Goal: Task Accomplishment & Management: Manage account settings

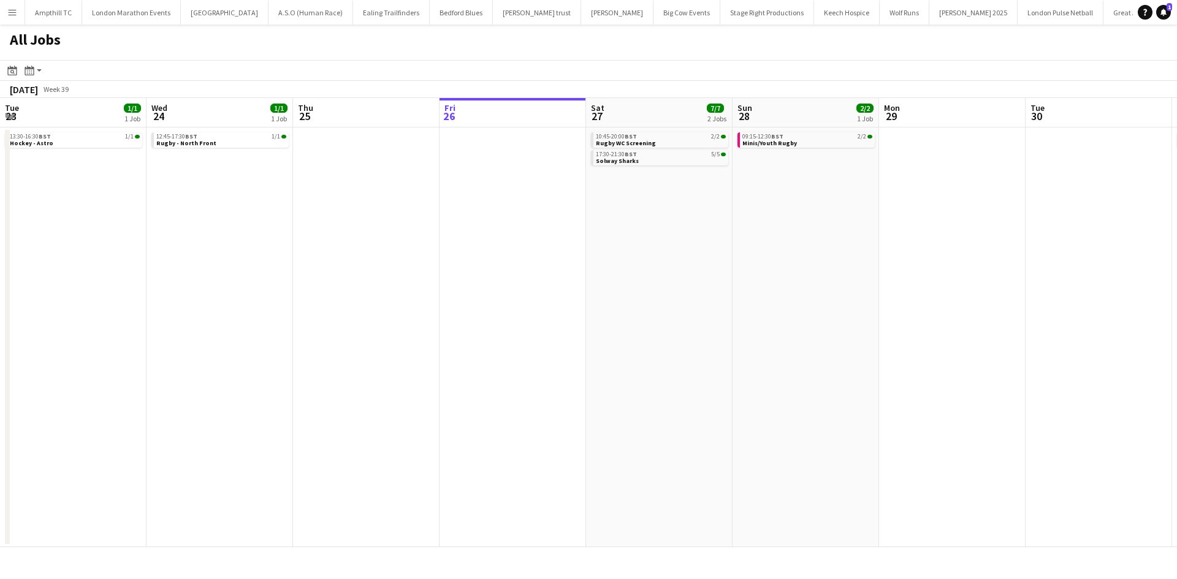
scroll to position [0, 359]
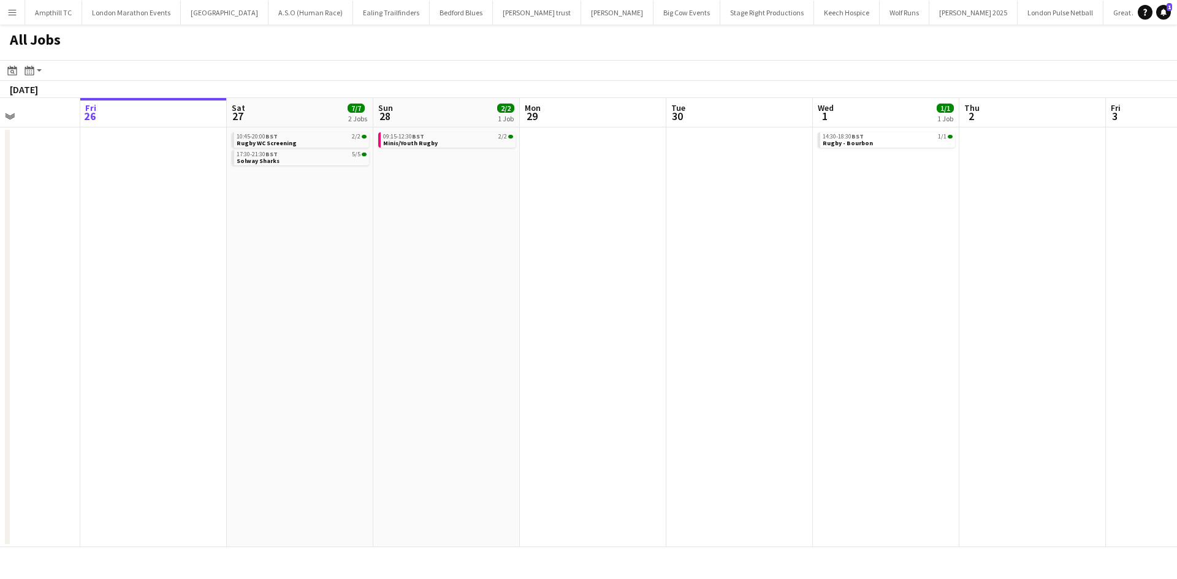
click at [175, 254] on app-all-jobs "All Jobs Date picker SEP 2025 SEP 2025 Monday M Tuesday T Wednesday W Thursday …" at bounding box center [588, 286] width 1177 height 523
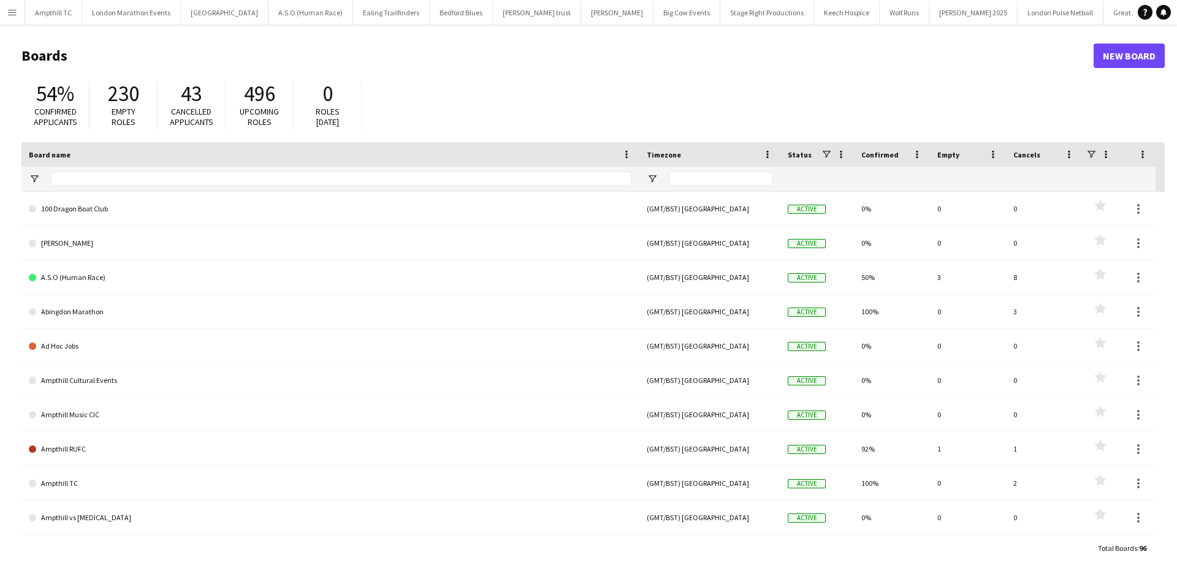
click at [13, 13] on app-icon "Menu" at bounding box center [12, 12] width 10 height 10
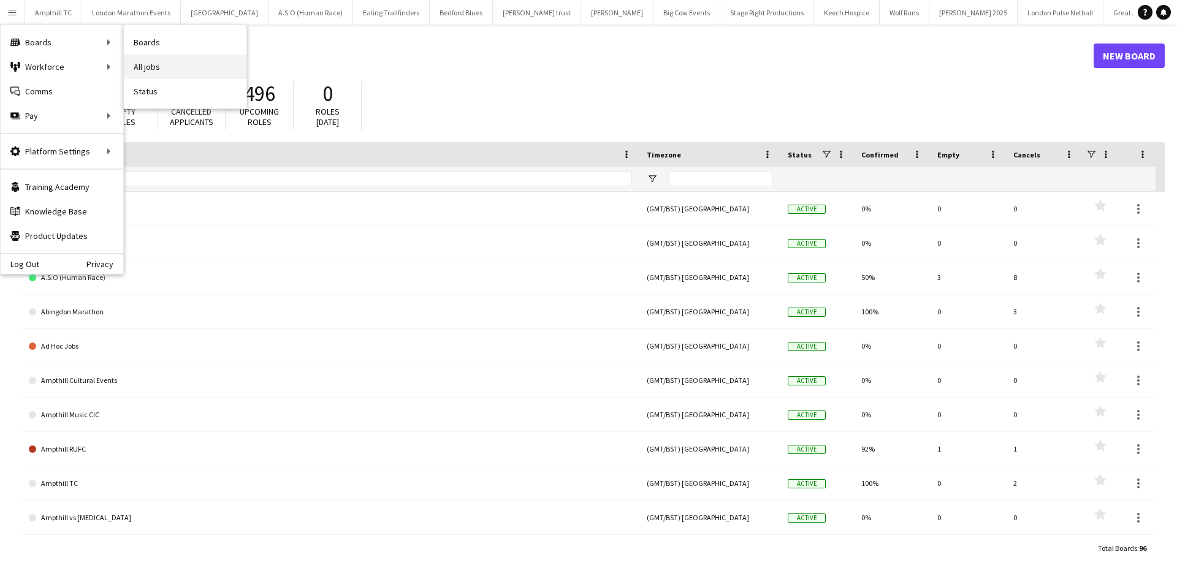
click at [164, 63] on link "All jobs" at bounding box center [185, 67] width 123 height 25
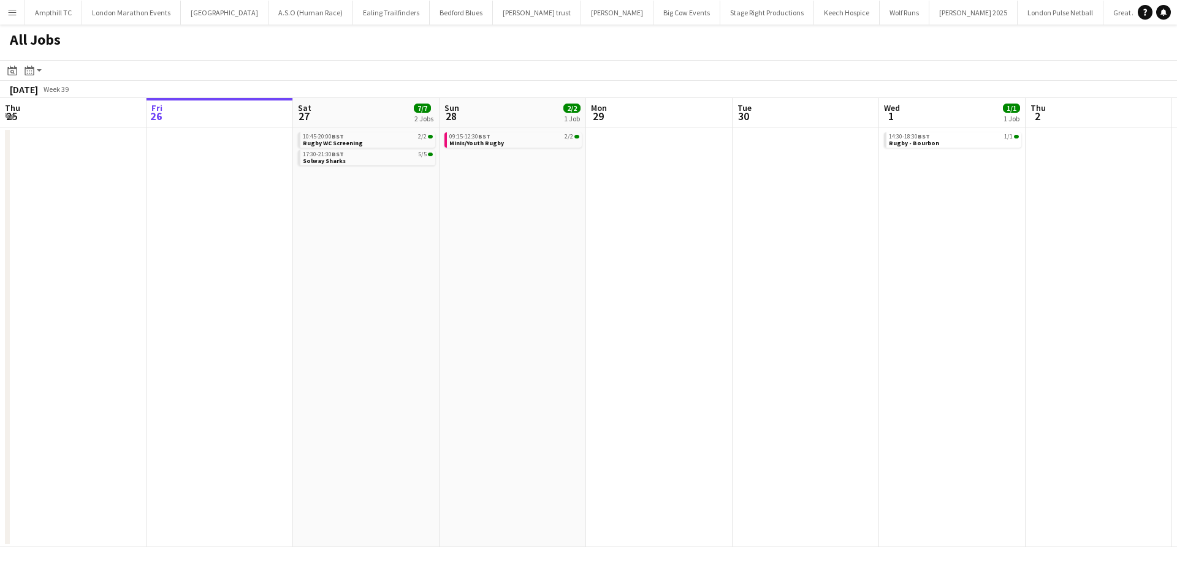
drag, startPoint x: 374, startPoint y: 220, endPoint x: 194, endPoint y: 225, distance: 179.6
click at [201, 224] on app-calendar-viewport "Tue 23 1/1 1 Job Wed 24 1/1 1 Job Thu 25 Fri 26 Sat 27 7/7 2 Jobs Sun 28 2/2 1 …" at bounding box center [588, 322] width 1177 height 449
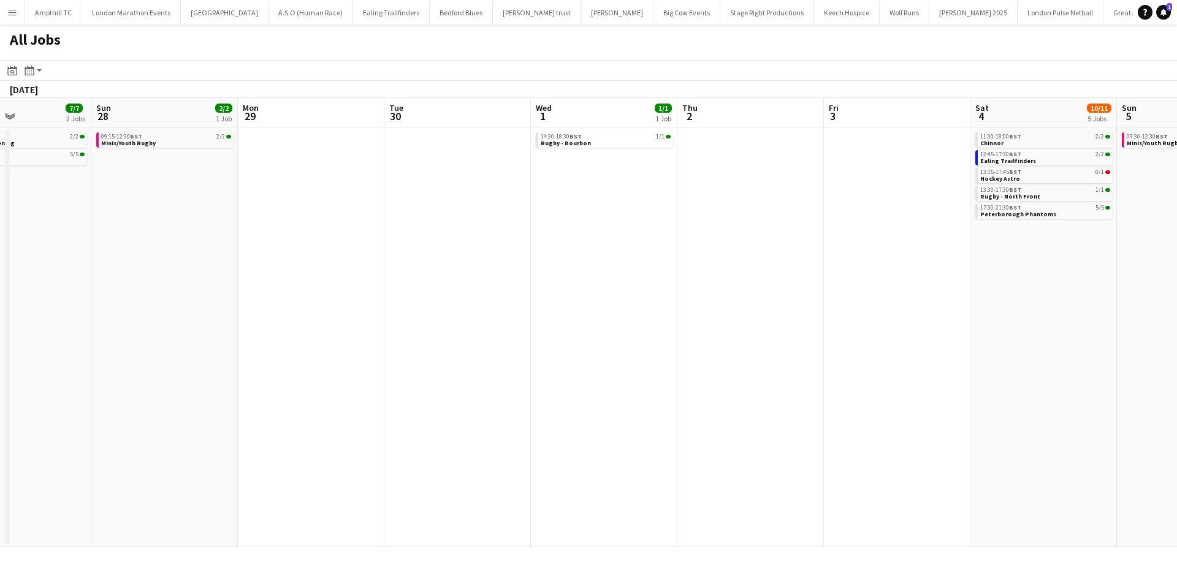
click at [360, 243] on app-all-jobs "All Jobs Date picker [DATE] [DATE] [DATE] M [DATE] T [DATE] W [DATE] T [DATE] F…" at bounding box center [588, 286] width 1177 height 523
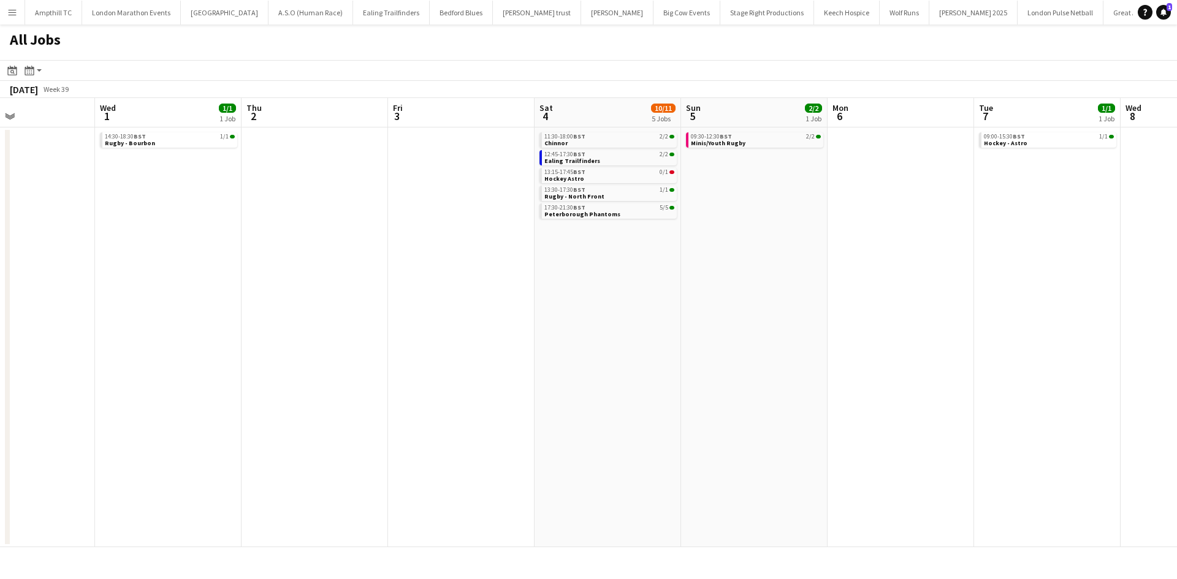
drag, startPoint x: 295, startPoint y: 252, endPoint x: 275, endPoint y: 254, distance: 20.3
click at [286, 252] on app-calendar-viewport "Sat 27 7/7 2 Jobs Sun 28 2/2 1 Job Mon 29 Tue 30 Wed 1 1/1 1 Job Thu 2 Fri 3 Sa…" at bounding box center [588, 322] width 1177 height 449
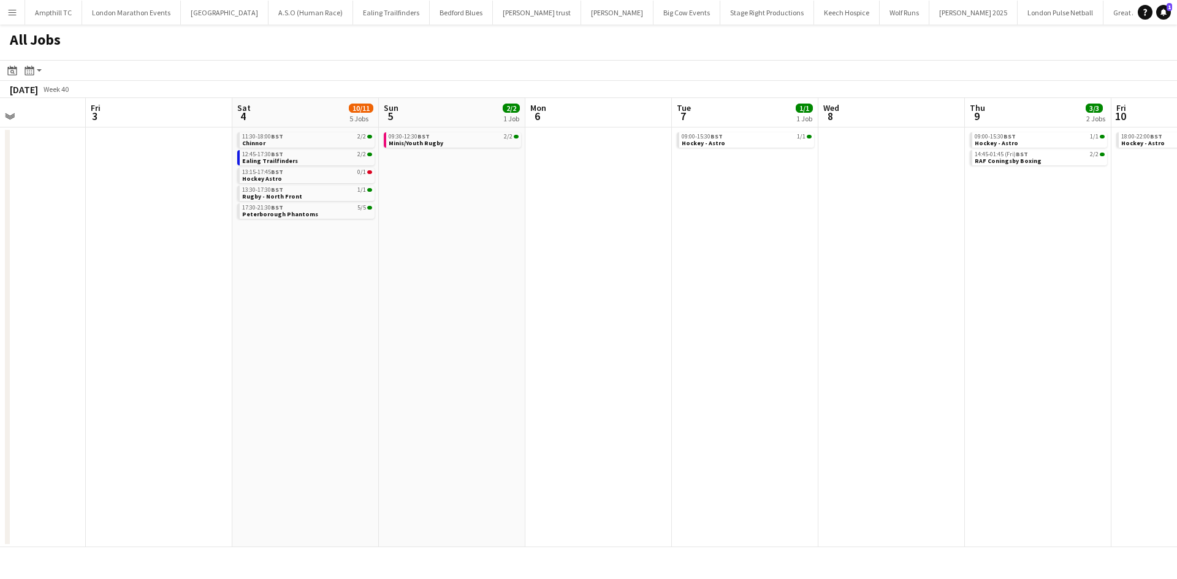
scroll to position [0, 424]
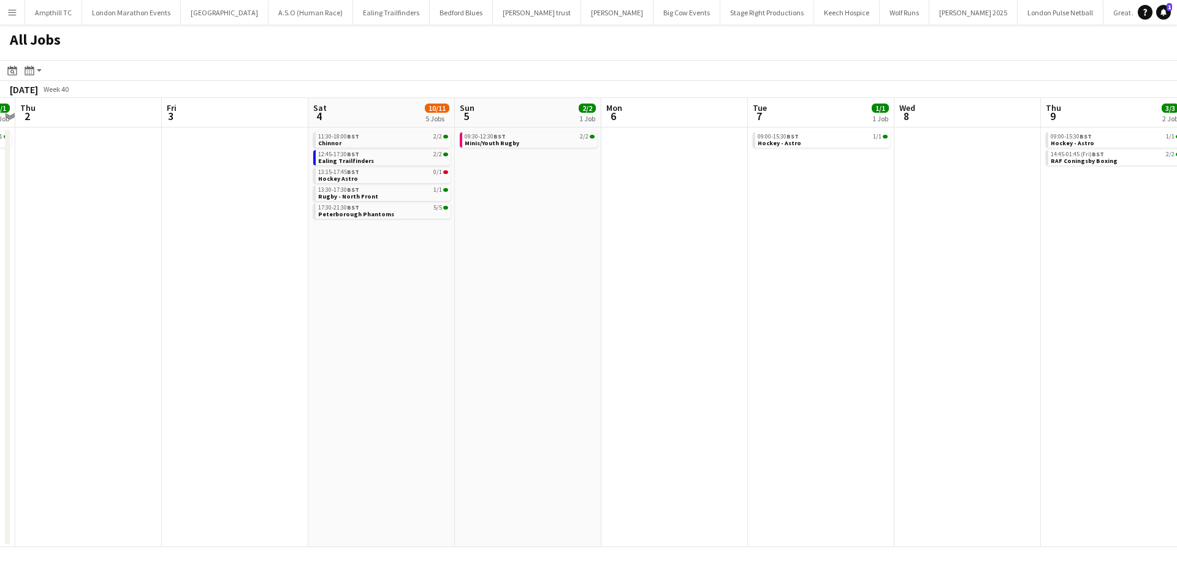
click at [368, 265] on app-all-jobs "All Jobs Date picker [DATE] [DATE] [DATE] M [DATE] T [DATE] W [DATE] T [DATE] F…" at bounding box center [588, 286] width 1177 height 523
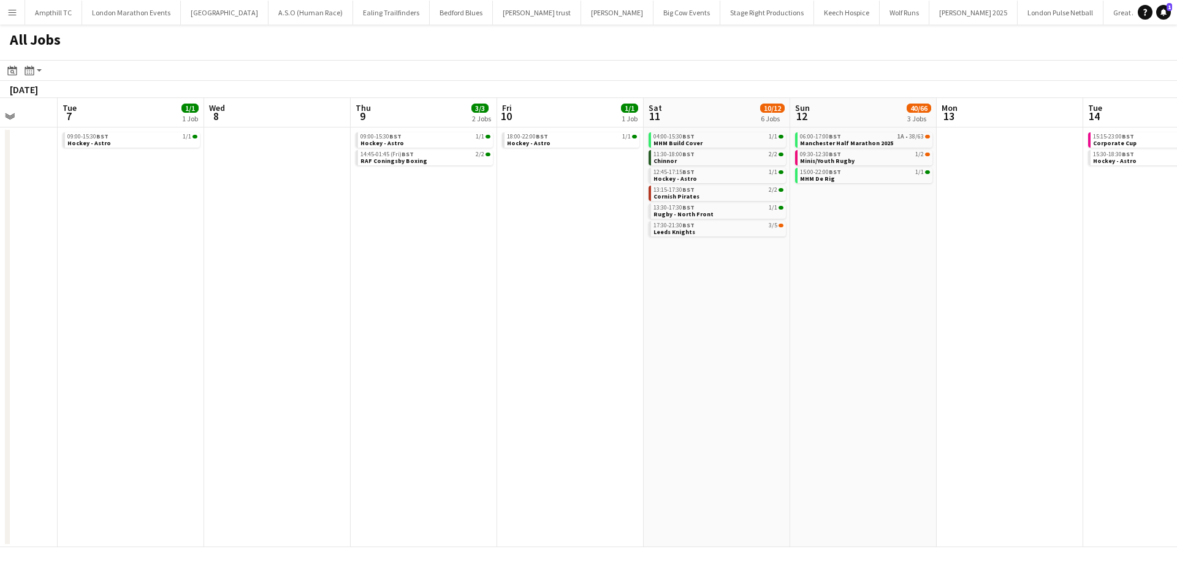
click at [318, 324] on app-all-jobs "All Jobs Date picker [DATE] [DATE] [DATE] M [DATE] T [DATE] W [DATE] T [DATE] F…" at bounding box center [588, 286] width 1177 height 523
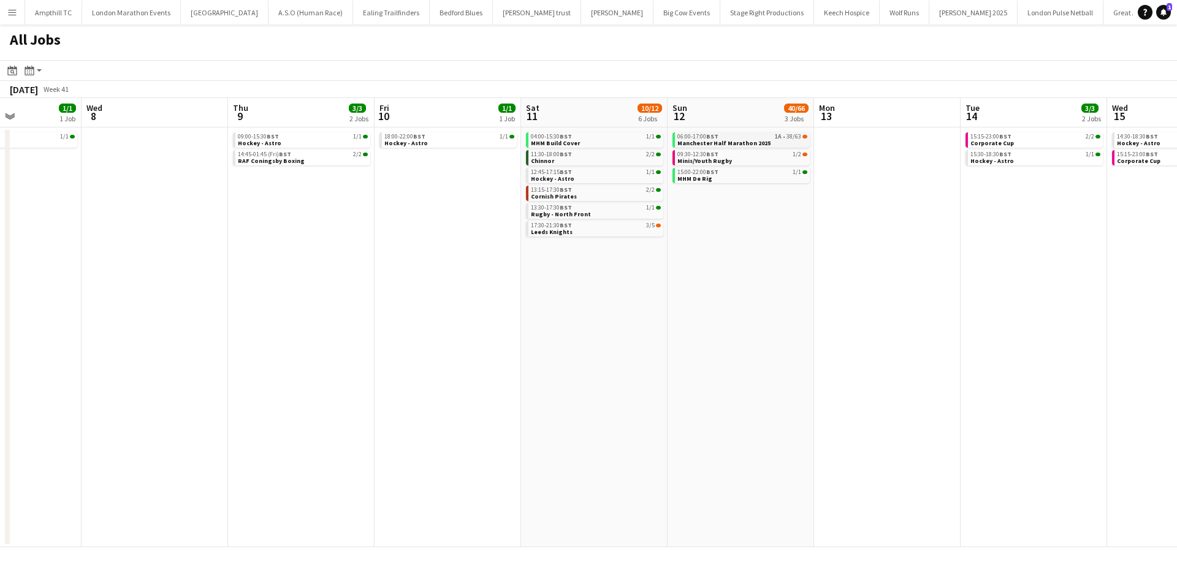
click at [720, 143] on span "Manchester Half Marathon 2025" at bounding box center [723, 143] width 93 height 8
click at [1158, 12] on link "Notifications 1" at bounding box center [1163, 12] width 15 height 15
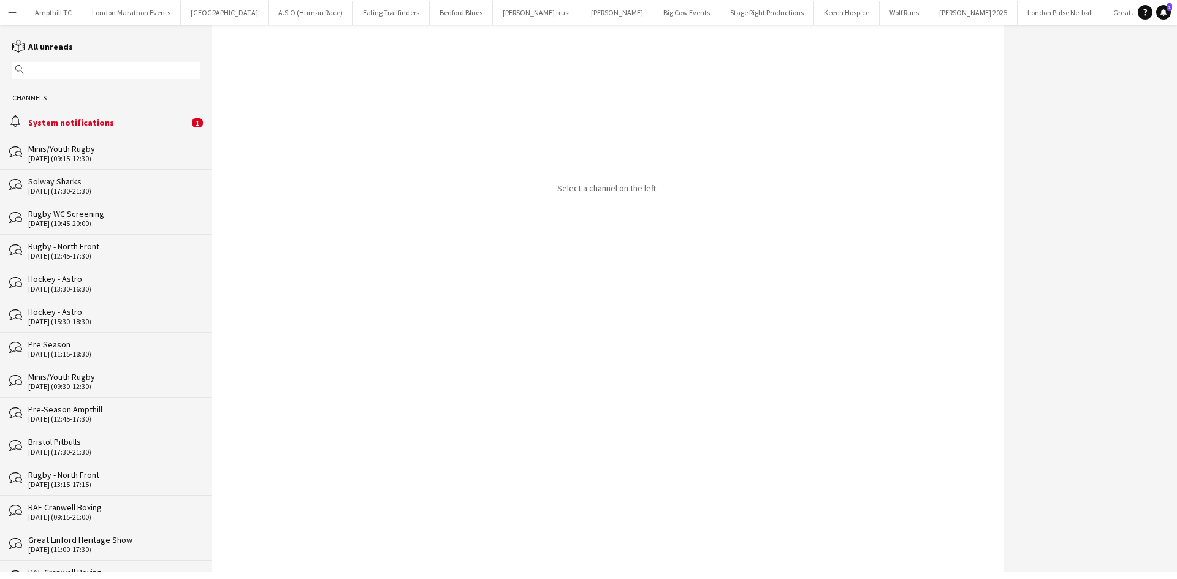
click at [18, 13] on button "Menu" at bounding box center [12, 12] width 25 height 25
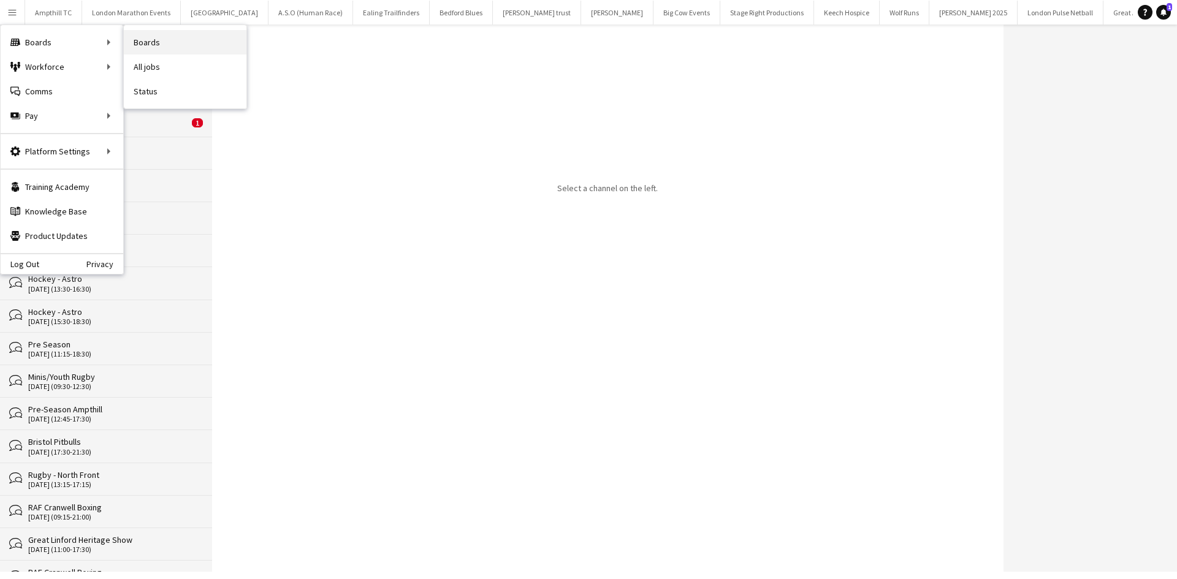
click at [147, 42] on link "Boards" at bounding box center [185, 42] width 123 height 25
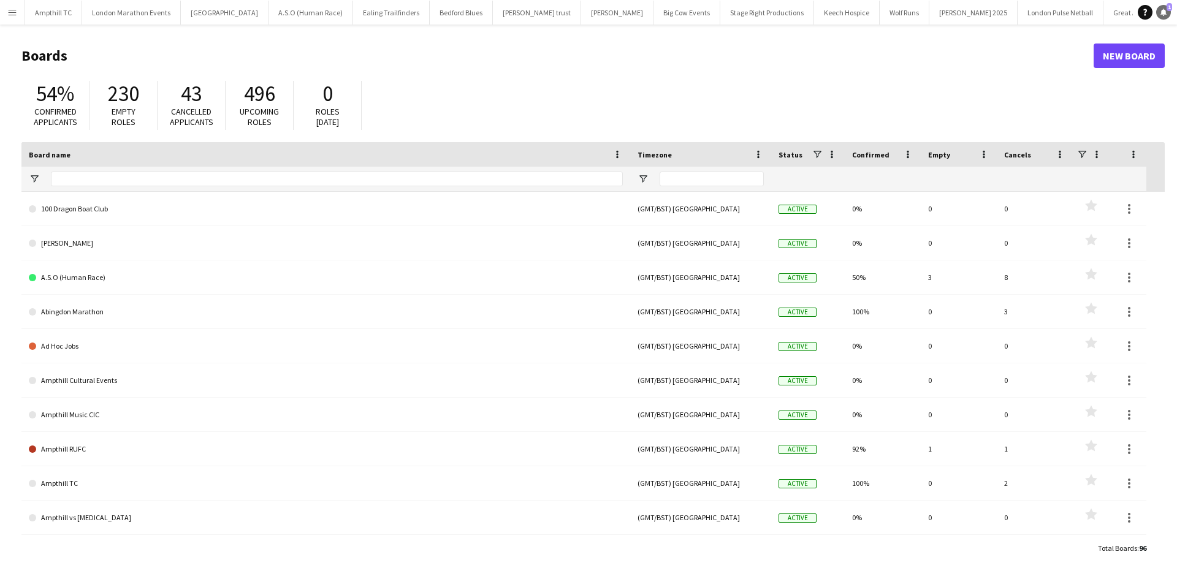
click at [1166, 12] on icon "Notifications" at bounding box center [1162, 12] width 7 height 7
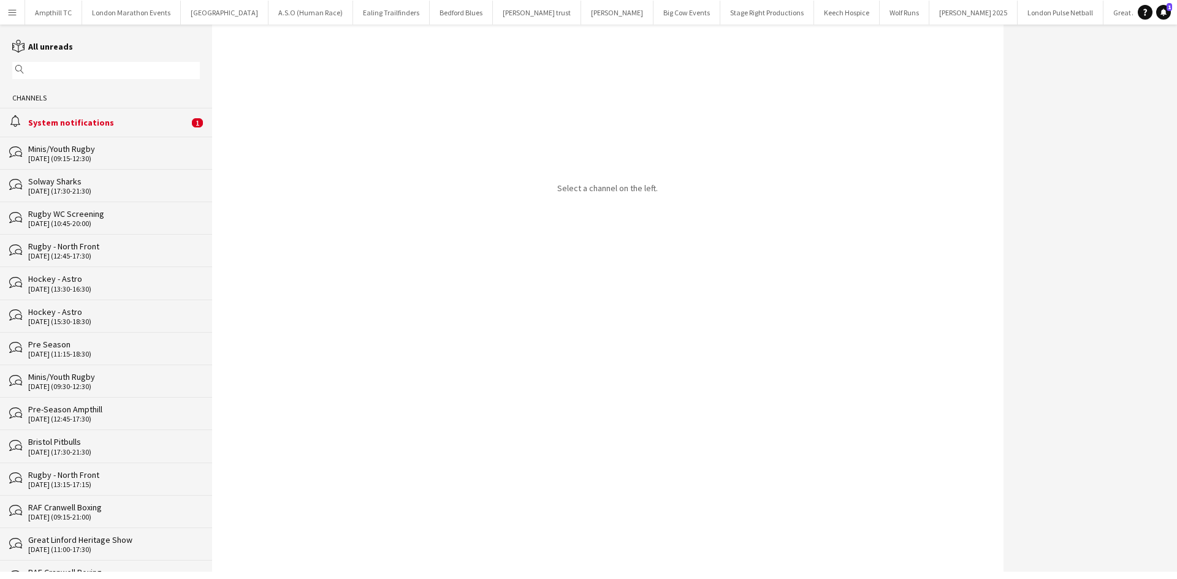
click at [164, 120] on div "System notifications" at bounding box center [108, 122] width 161 height 11
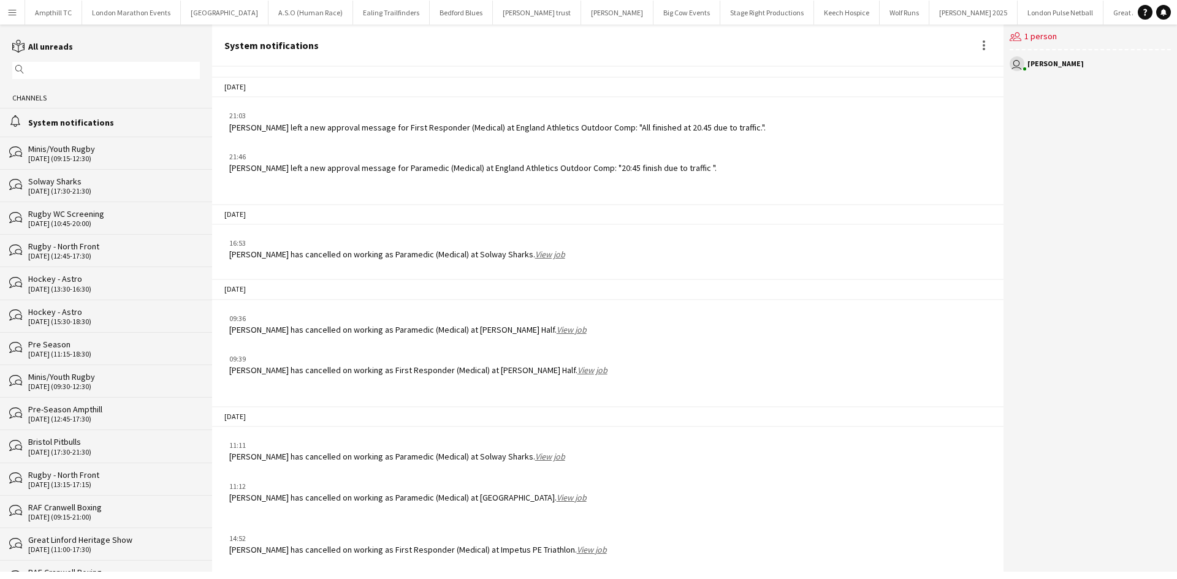
scroll to position [1387, 0]
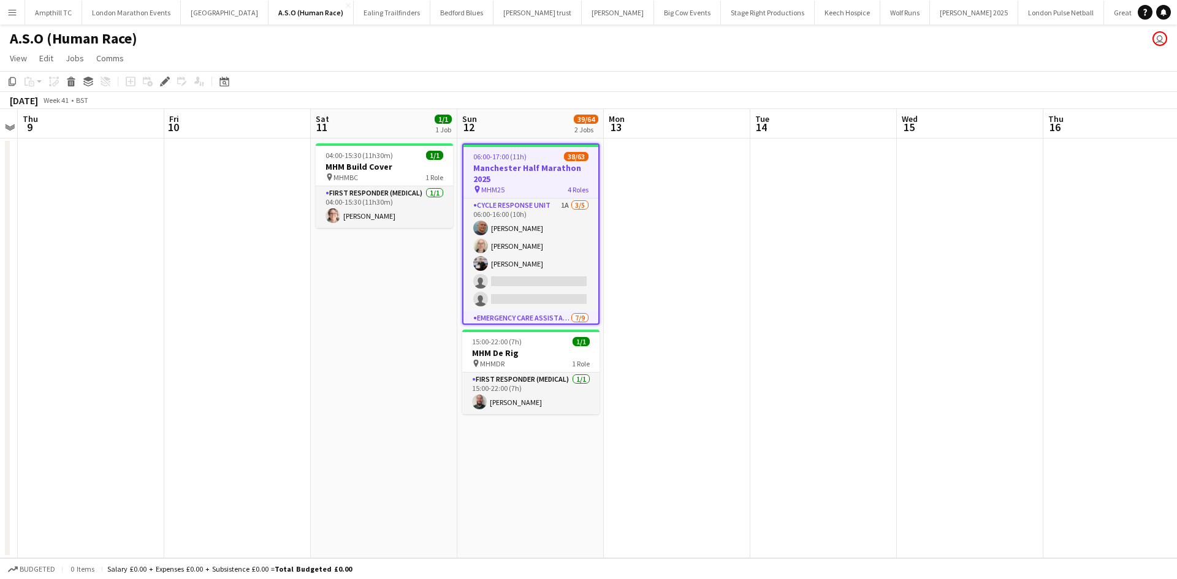
click at [10, 7] on app-icon "Menu" at bounding box center [12, 12] width 10 height 10
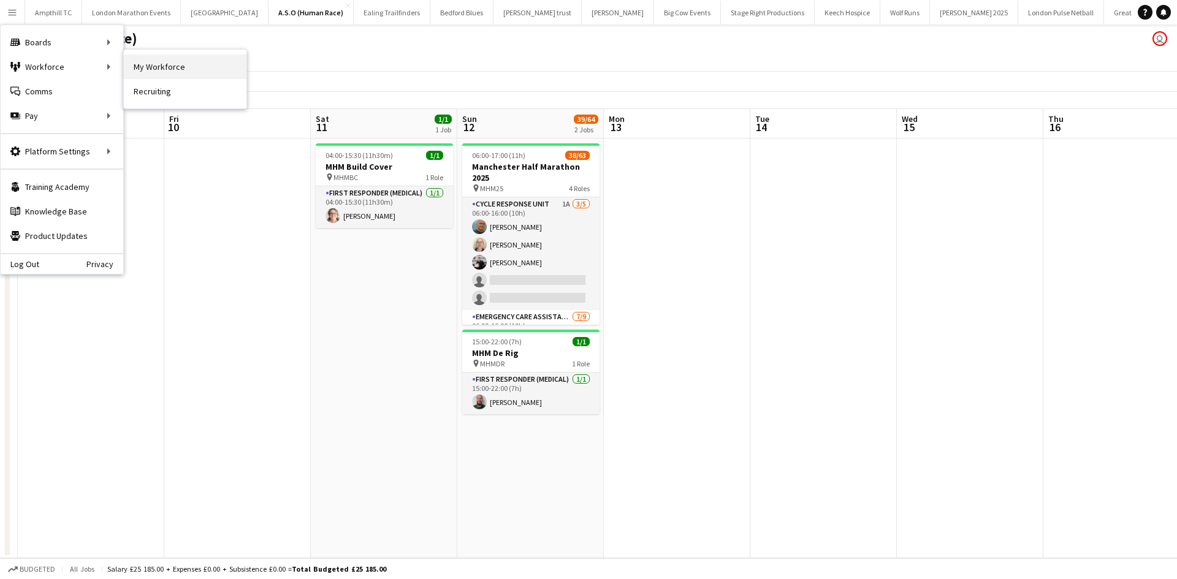
click at [170, 68] on link "My Workforce" at bounding box center [185, 67] width 123 height 25
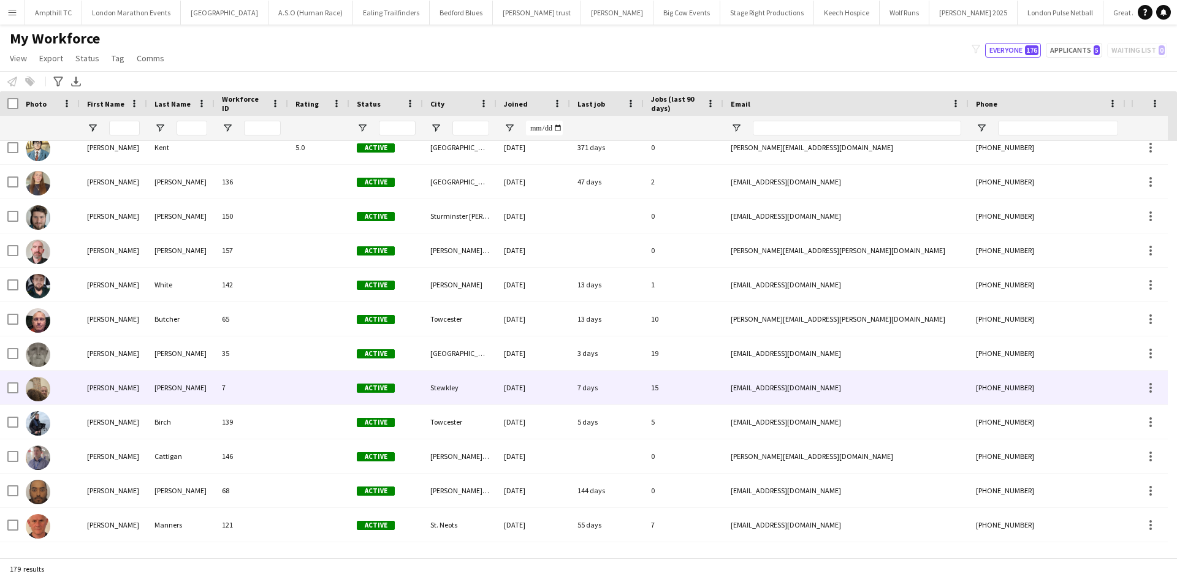
scroll to position [1716, 0]
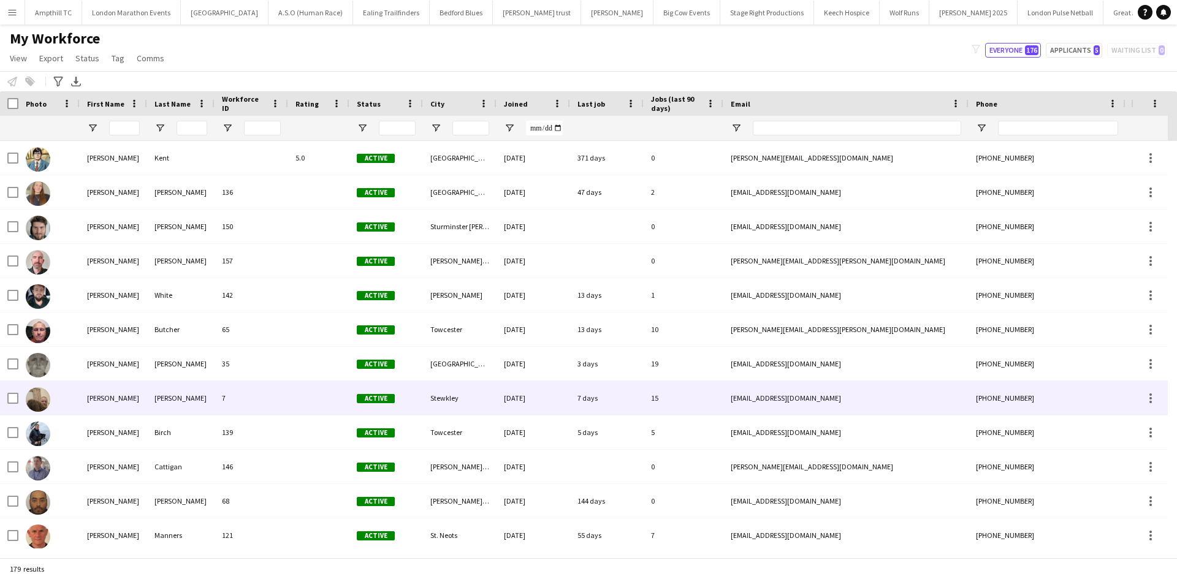
click at [203, 401] on div "Marson" at bounding box center [180, 398] width 67 height 34
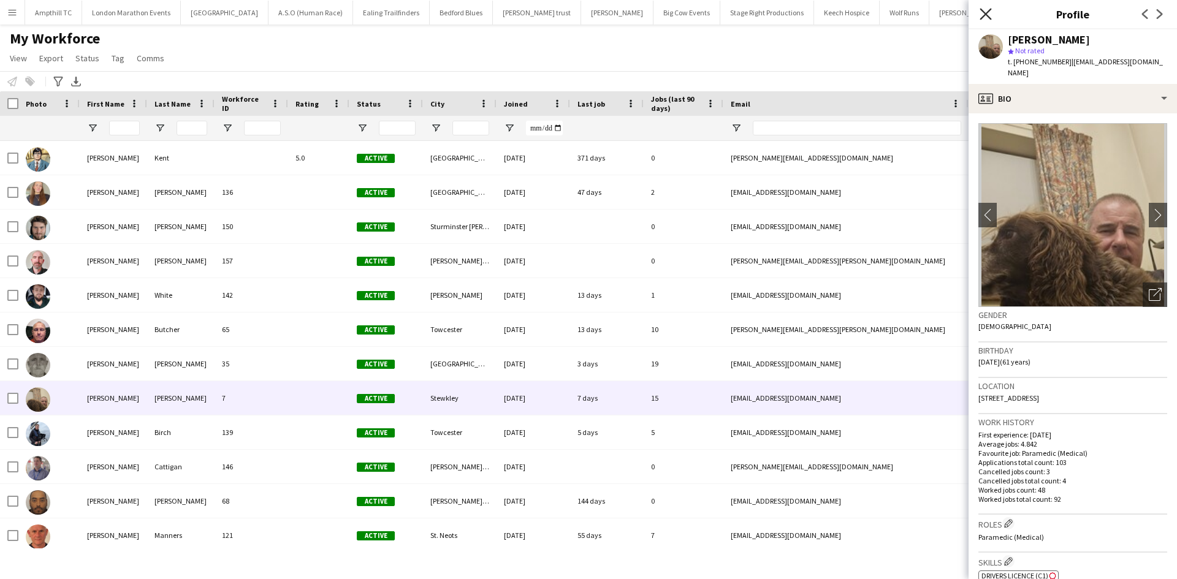
click at [985, 16] on icon "Close pop-in" at bounding box center [985, 14] width 12 height 12
